Goal: Information Seeking & Learning: Learn about a topic

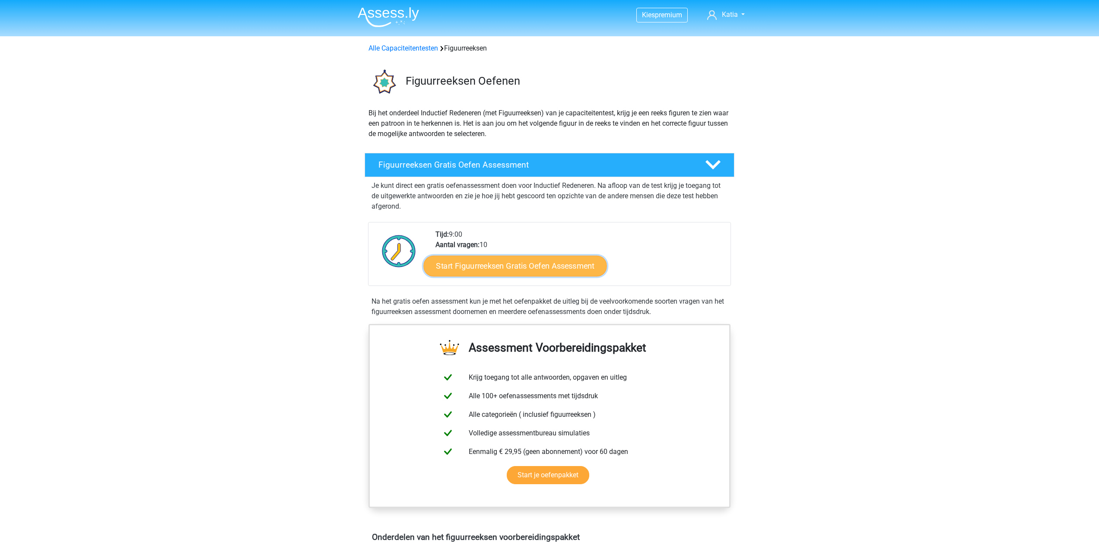
click at [547, 271] on link "Start Figuurreeksen Gratis Oefen Assessment" at bounding box center [515, 265] width 183 height 21
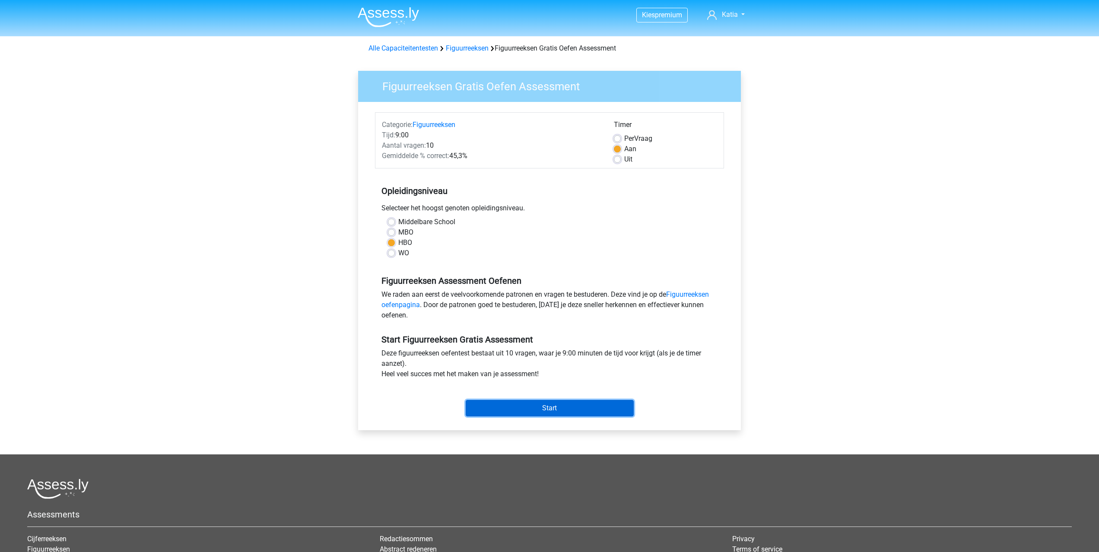
click at [562, 410] on input "Start" at bounding box center [550, 408] width 168 height 16
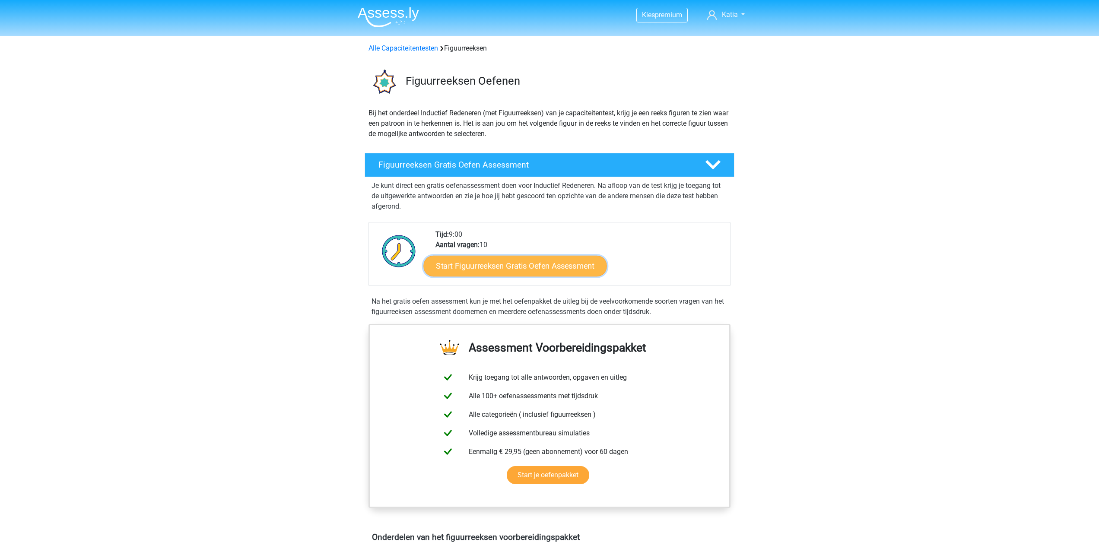
click at [530, 268] on link "Start Figuurreeksen Gratis Oefen Assessment" at bounding box center [515, 265] width 183 height 21
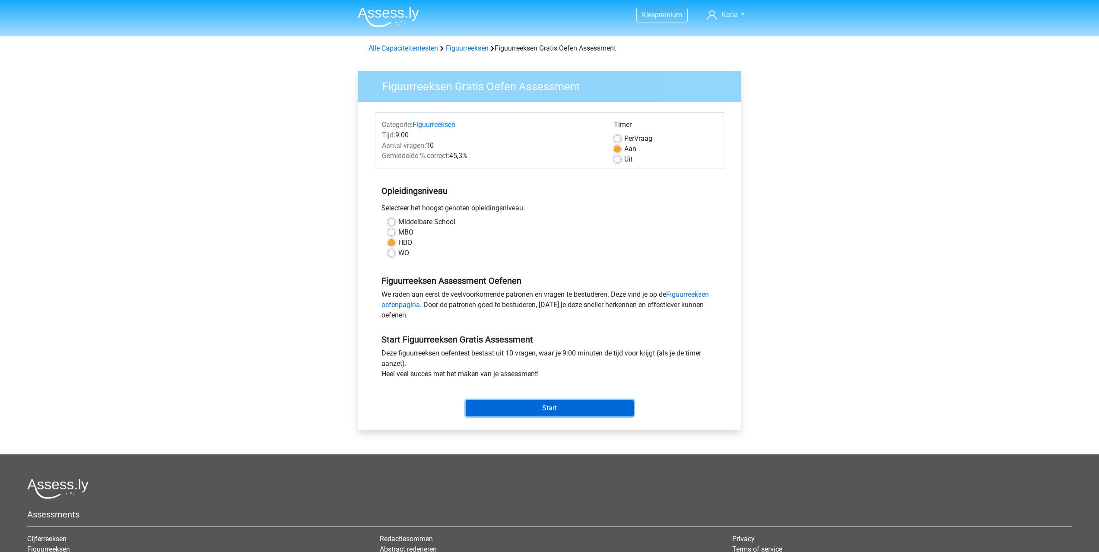
click at [550, 409] on input "Start" at bounding box center [550, 408] width 168 height 16
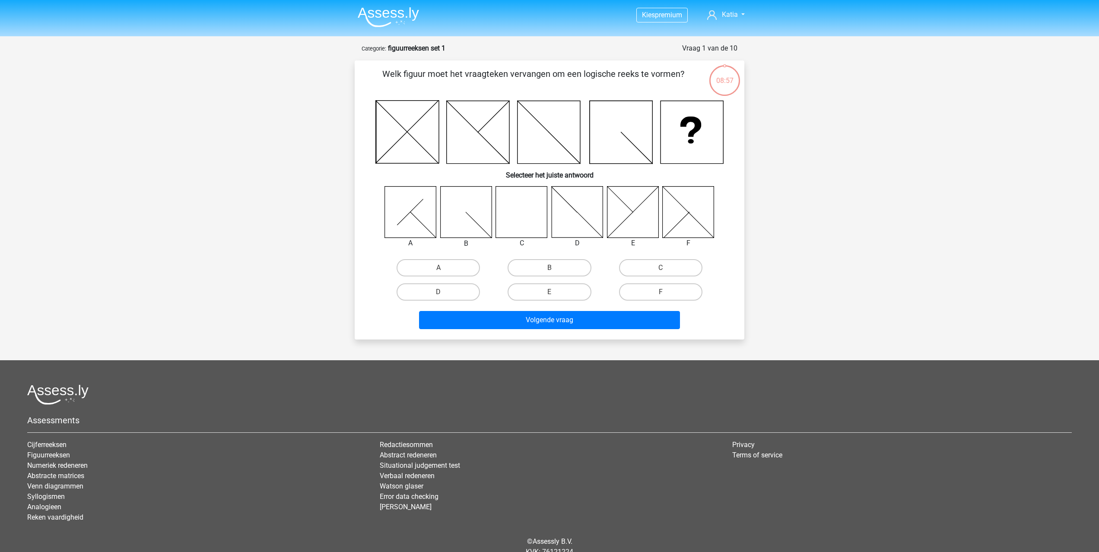
click at [392, 86] on p "Welk figuur moet het vraagteken vervangen om een logische reeks te vormen?" at bounding box center [534, 80] width 330 height 26
